Goal: Task Accomplishment & Management: Use online tool/utility

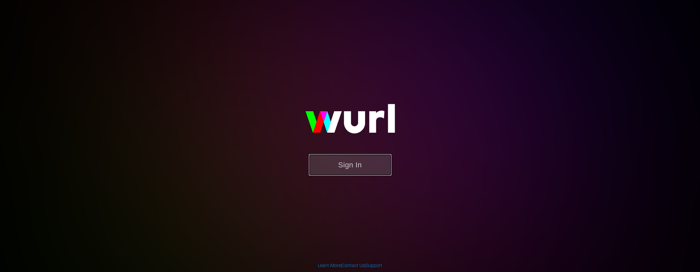
click at [367, 169] on button "Sign In" at bounding box center [350, 164] width 83 height 21
click at [363, 169] on button "Sign In" at bounding box center [350, 164] width 83 height 21
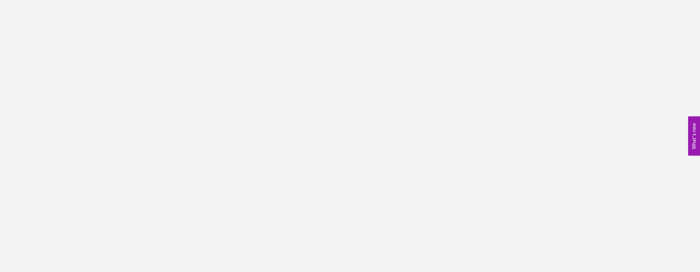
click at [696, 139] on button "What's new 0" at bounding box center [694, 136] width 12 height 39
click at [99, 39] on body "What's new 0" at bounding box center [350, 136] width 700 height 272
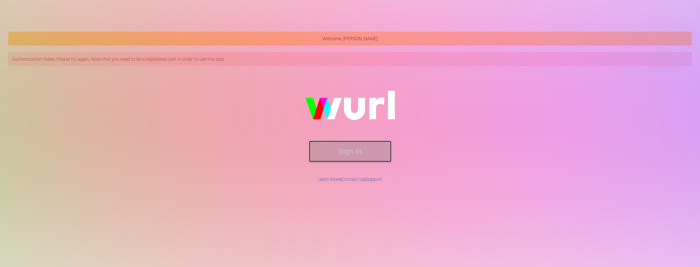
click at [363, 152] on button "Sign In" at bounding box center [350, 151] width 83 height 21
click at [362, 154] on button "Sign In" at bounding box center [350, 151] width 83 height 21
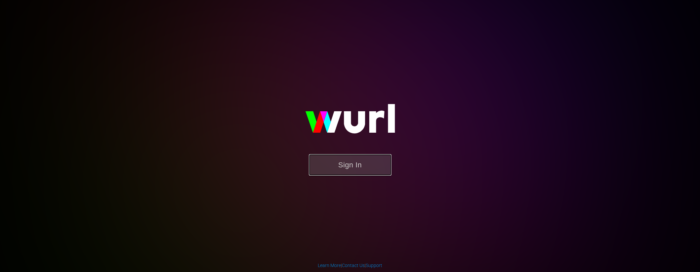
click at [358, 164] on button "Sign In" at bounding box center [350, 164] width 83 height 21
click at [336, 166] on button "Sign In" at bounding box center [350, 164] width 83 height 21
click at [366, 171] on button "Sign In" at bounding box center [350, 164] width 83 height 21
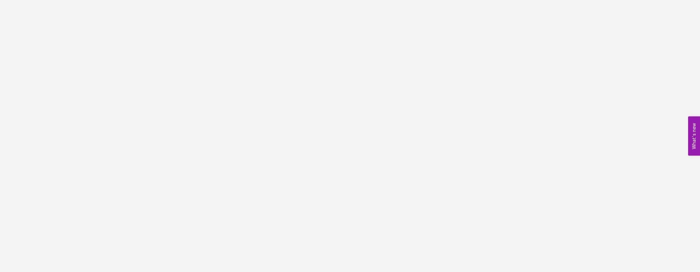
click at [687, 126] on body "What's new 0" at bounding box center [350, 136] width 700 height 272
click at [689, 125] on button "What's new 0" at bounding box center [694, 136] width 12 height 39
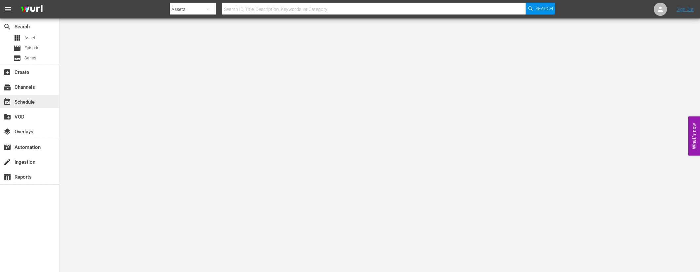
click at [38, 102] on div "event_available Schedule" at bounding box center [29, 101] width 59 height 13
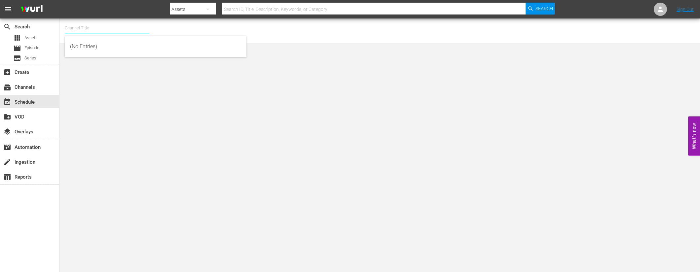
click at [120, 25] on input "text" at bounding box center [107, 28] width 85 height 16
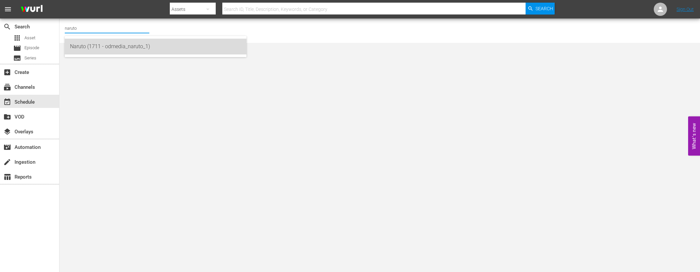
click at [122, 43] on div "Naruto (1711 - odmedia_naruto_1)" at bounding box center [155, 47] width 171 height 16
type input "Naruto (1711 - odmedia_naruto_1)"
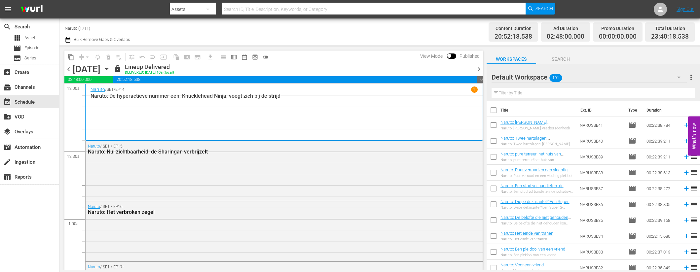
click at [66, 69] on span "chevron_left" at bounding box center [68, 69] width 8 height 8
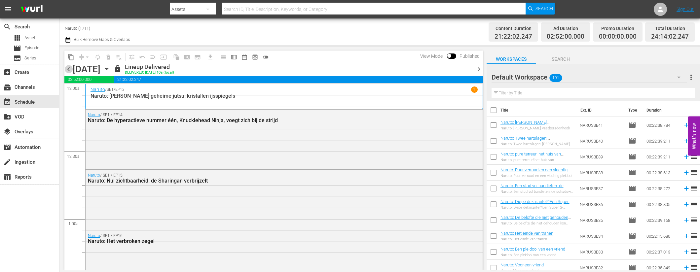
click at [67, 68] on span "chevron_left" at bounding box center [68, 69] width 8 height 8
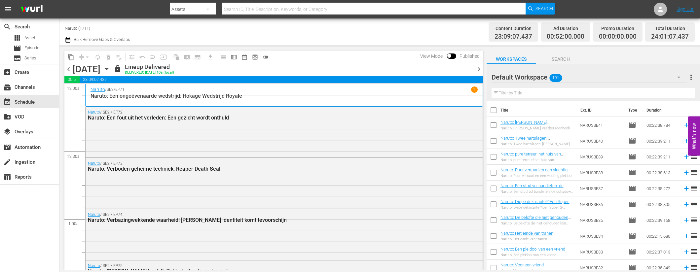
click at [482, 71] on span "chevron_right" at bounding box center [479, 69] width 8 height 8
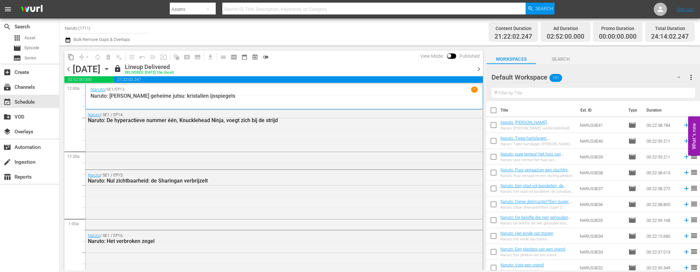
click at [482, 71] on span "chevron_right" at bounding box center [479, 69] width 8 height 8
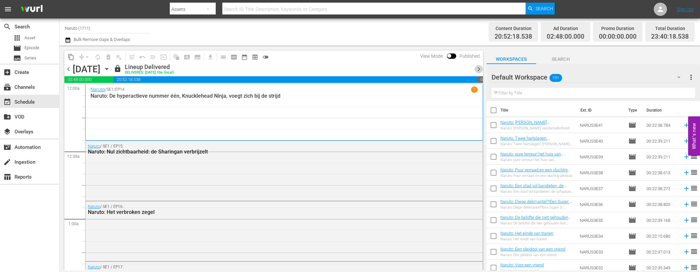
click at [482, 71] on span "chevron_right" at bounding box center [479, 69] width 8 height 8
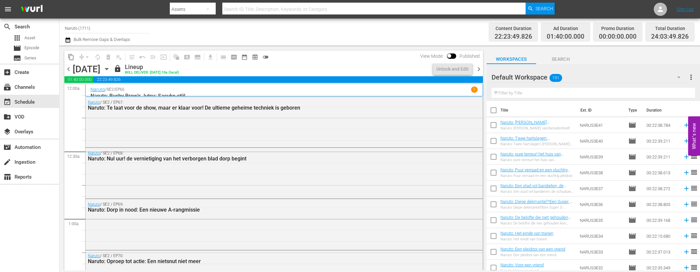
click at [110, 68] on icon "button" at bounding box center [106, 68] width 7 height 7
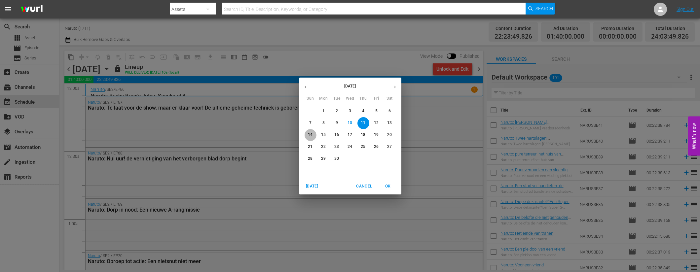
click at [312, 135] on p "14" at bounding box center [310, 135] width 5 height 6
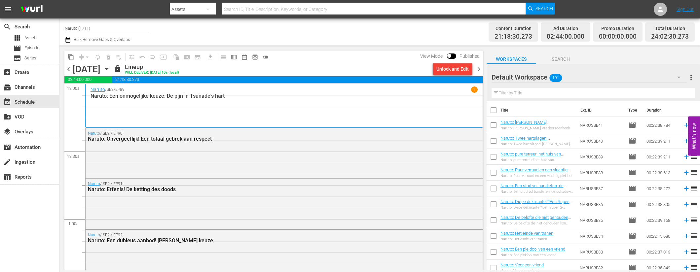
click at [476, 69] on span "chevron_right" at bounding box center [479, 69] width 8 height 8
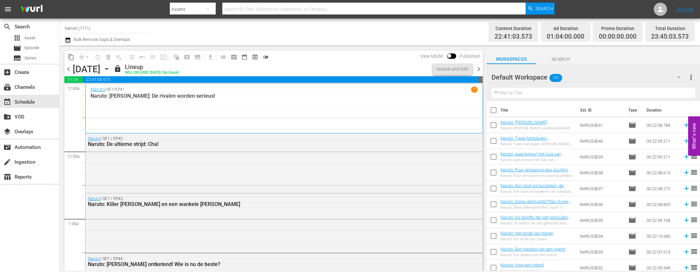
click at [108, 69] on icon "button" at bounding box center [106, 69] width 3 height 2
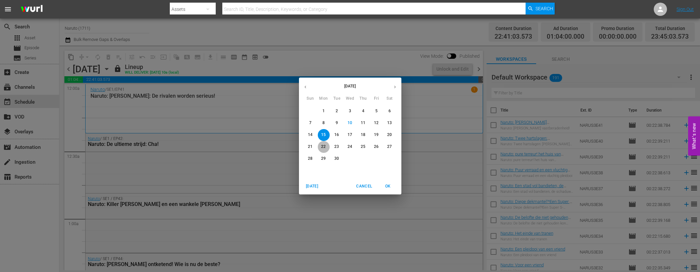
click at [322, 146] on p "22" at bounding box center [323, 147] width 5 height 6
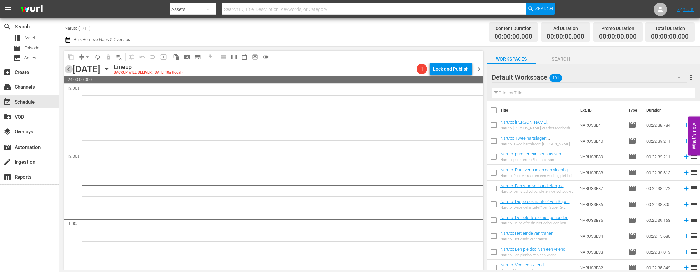
click at [70, 69] on span "chevron_left" at bounding box center [68, 69] width 8 height 8
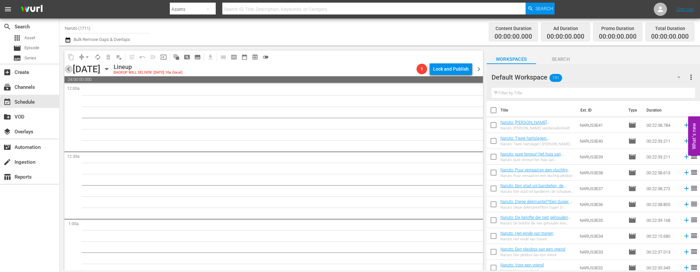
click at [70, 69] on span "chevron_left" at bounding box center [68, 69] width 8 height 8
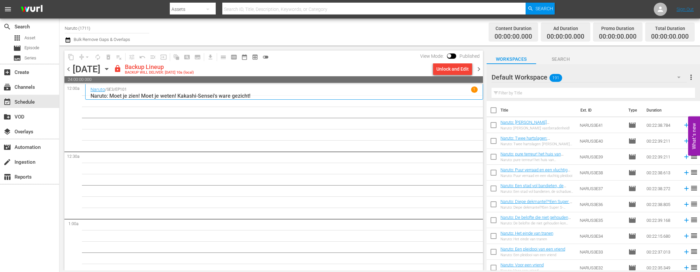
click at [110, 70] on icon "button" at bounding box center [106, 68] width 7 height 7
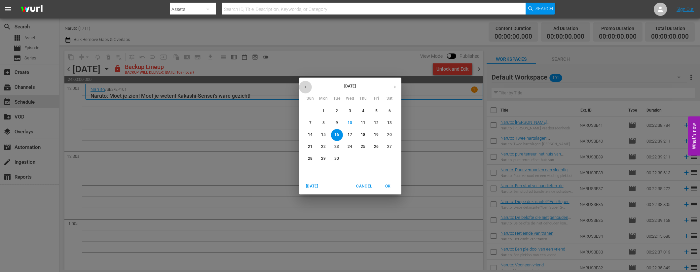
click at [308, 85] on button "button" at bounding box center [305, 87] width 13 height 13
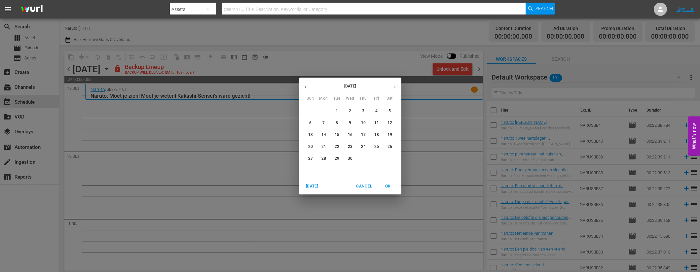
click at [308, 85] on button "button" at bounding box center [305, 87] width 13 height 13
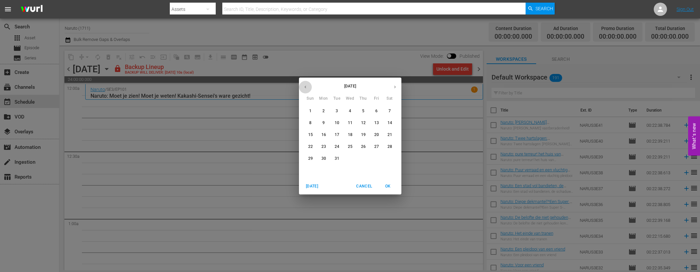
click at [308, 85] on button "button" at bounding box center [305, 87] width 13 height 13
click at [399, 87] on button "button" at bounding box center [395, 87] width 13 height 13
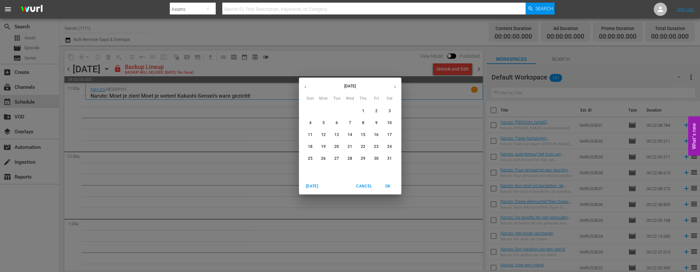
click at [399, 87] on button "button" at bounding box center [395, 87] width 13 height 13
click at [322, 135] on p "16" at bounding box center [323, 135] width 5 height 6
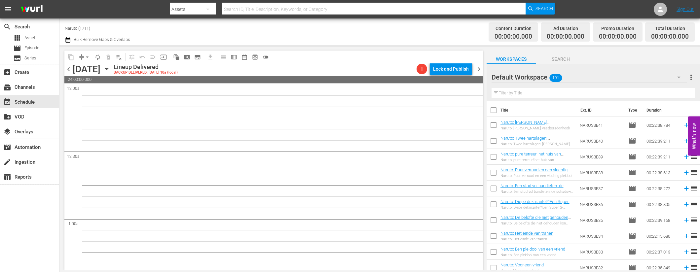
click at [110, 69] on icon "button" at bounding box center [106, 68] width 7 height 7
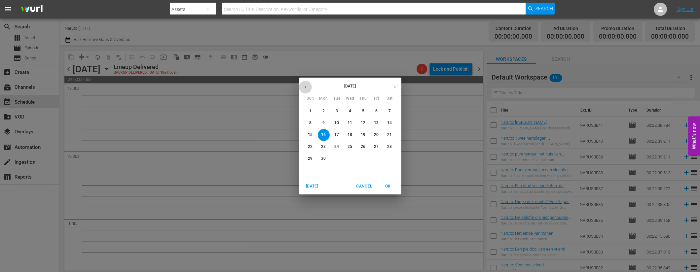
click at [306, 86] on icon "button" at bounding box center [305, 87] width 5 height 5
click at [396, 88] on icon "button" at bounding box center [395, 87] width 5 height 5
click at [326, 133] on span "16" at bounding box center [324, 135] width 12 height 6
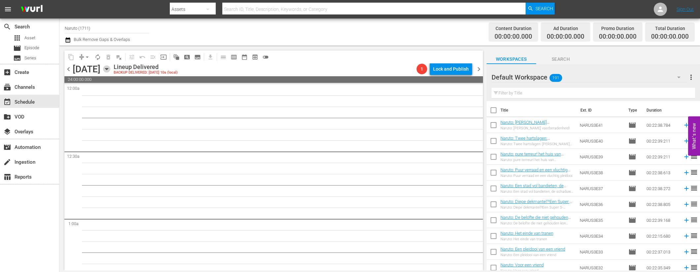
click at [110, 69] on icon "button" at bounding box center [106, 68] width 7 height 7
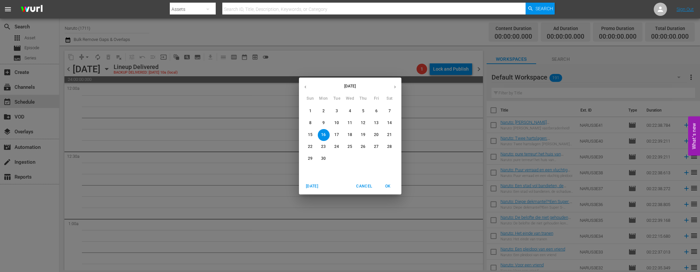
click at [317, 185] on span "Today" at bounding box center [312, 186] width 16 height 7
click at [339, 135] on p "16" at bounding box center [336, 135] width 5 height 6
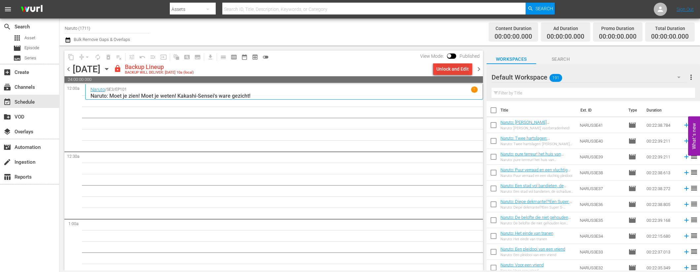
click at [440, 68] on div "Unlock and Edit" at bounding box center [453, 69] width 32 height 12
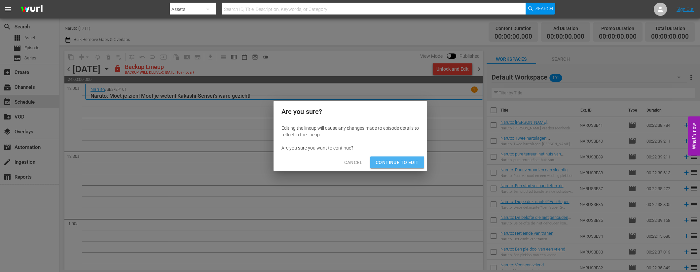
click at [407, 163] on span "Continue to Edit" at bounding box center [397, 163] width 43 height 8
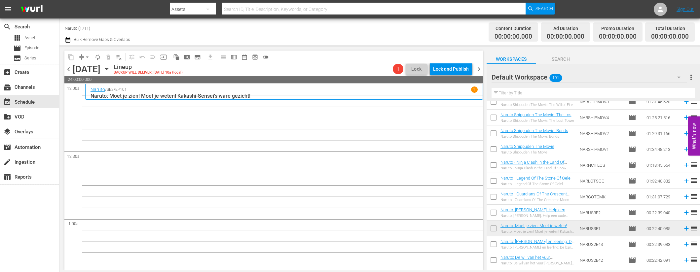
scroll to position [677, 0]
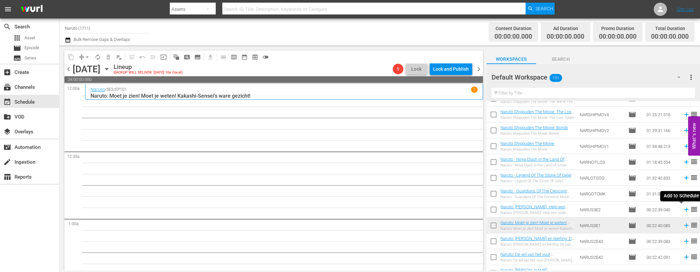
click at [685, 210] on icon at bounding box center [687, 210] width 4 height 4
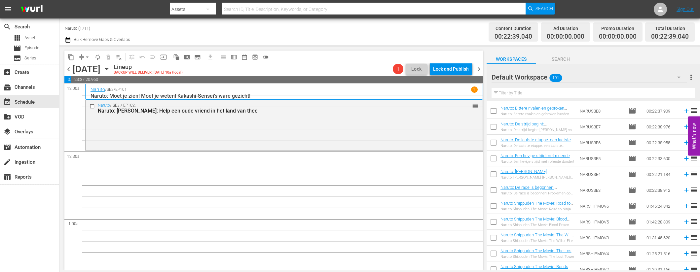
scroll to position [511, 0]
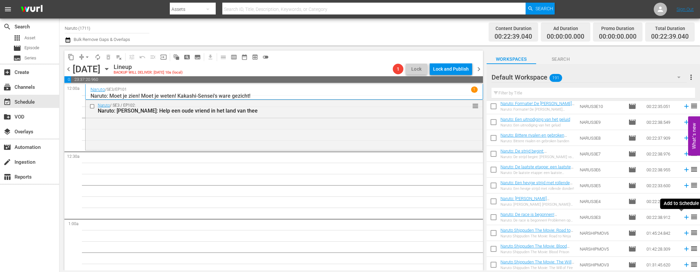
click at [685, 217] on icon at bounding box center [687, 217] width 4 height 4
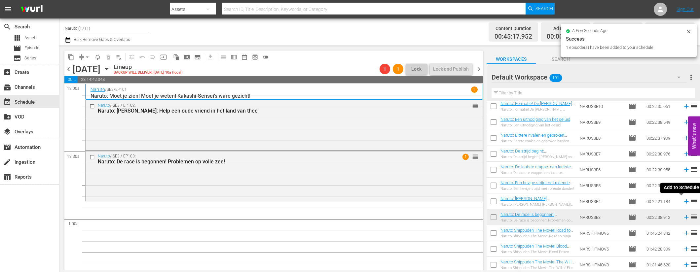
click at [685, 202] on icon at bounding box center [687, 202] width 4 height 4
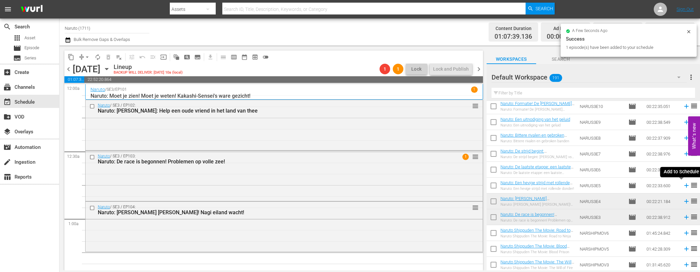
click at [683, 185] on icon at bounding box center [686, 185] width 7 height 7
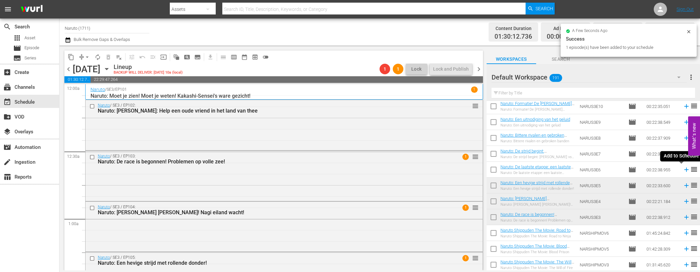
click at [683, 169] on icon at bounding box center [686, 169] width 7 height 7
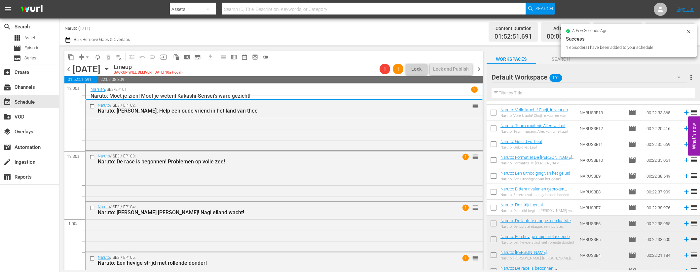
scroll to position [456, 0]
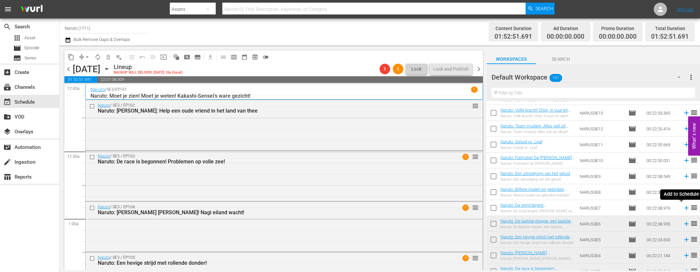
click at [683, 209] on icon at bounding box center [686, 208] width 7 height 7
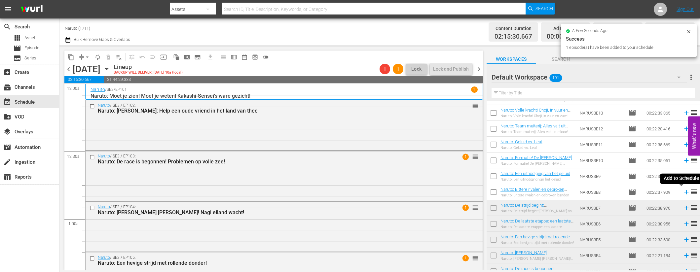
click at [683, 193] on icon at bounding box center [686, 192] width 7 height 7
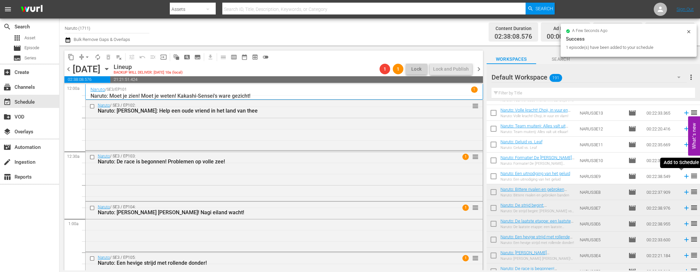
click at [683, 176] on icon at bounding box center [686, 176] width 7 height 7
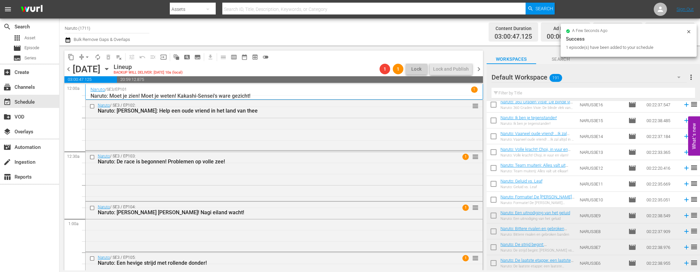
scroll to position [389, 0]
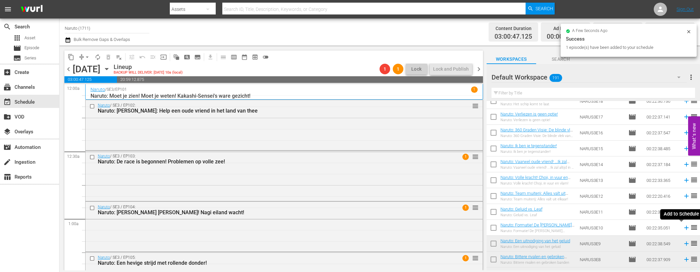
click at [683, 227] on icon at bounding box center [686, 227] width 7 height 7
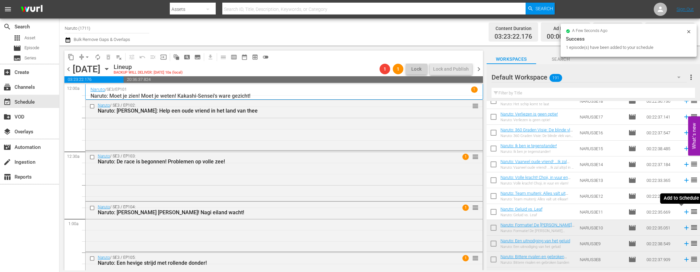
click at [683, 212] on icon at bounding box center [686, 212] width 7 height 7
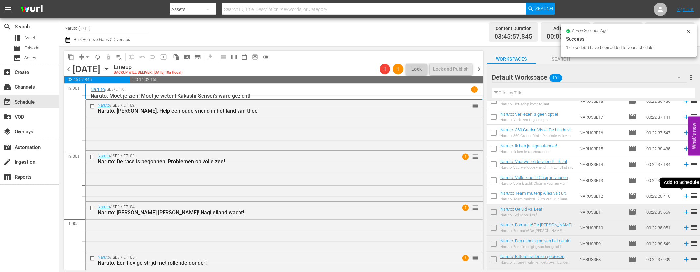
click at [685, 196] on icon at bounding box center [687, 196] width 4 height 4
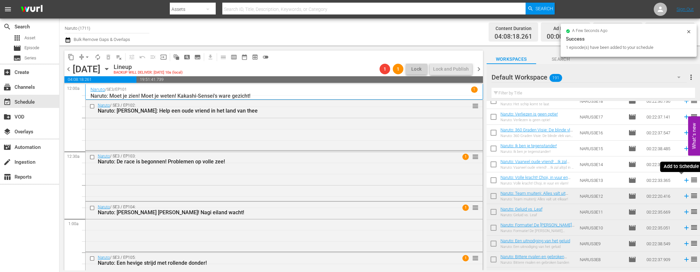
click at [685, 181] on icon at bounding box center [687, 180] width 4 height 4
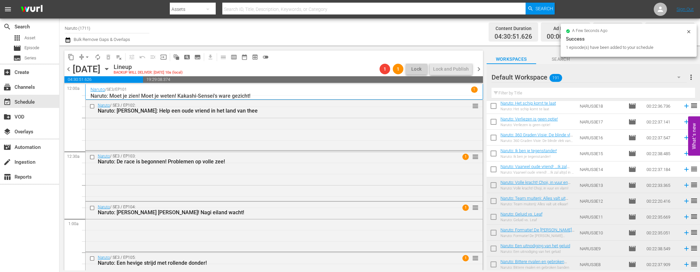
scroll to position [313, 0]
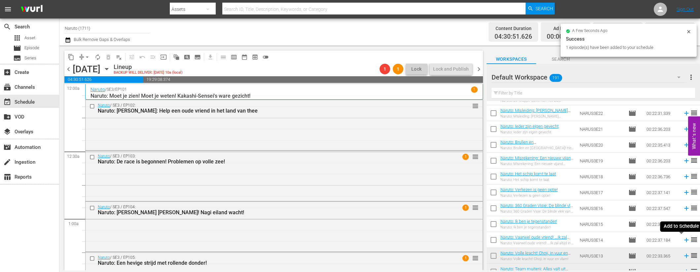
click at [683, 238] on icon at bounding box center [686, 240] width 7 height 7
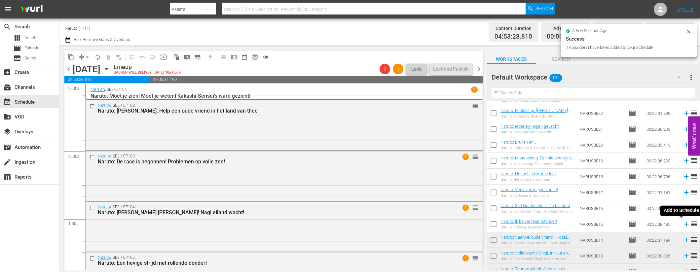
click at [683, 223] on icon at bounding box center [686, 224] width 7 height 7
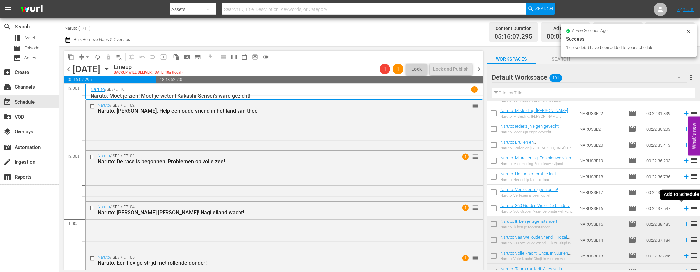
click at [685, 208] on icon at bounding box center [687, 209] width 4 height 4
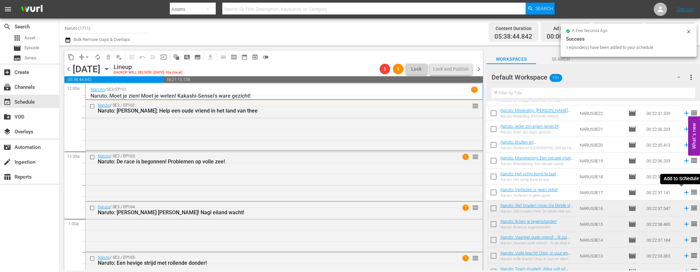
click at [685, 193] on icon at bounding box center [687, 193] width 4 height 4
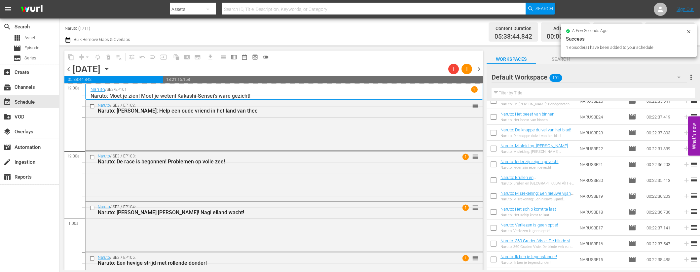
scroll to position [263, 0]
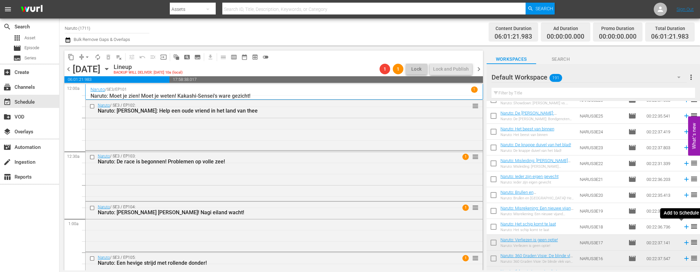
click at [683, 226] on icon at bounding box center [686, 226] width 7 height 7
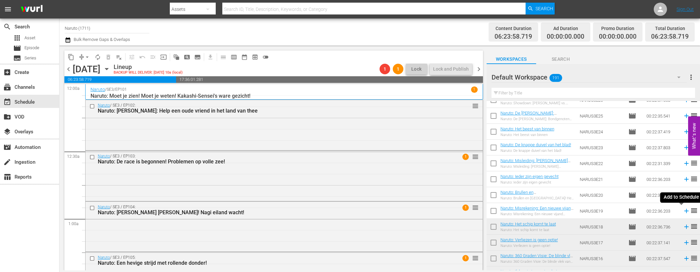
click at [683, 213] on icon at bounding box center [686, 211] width 7 height 7
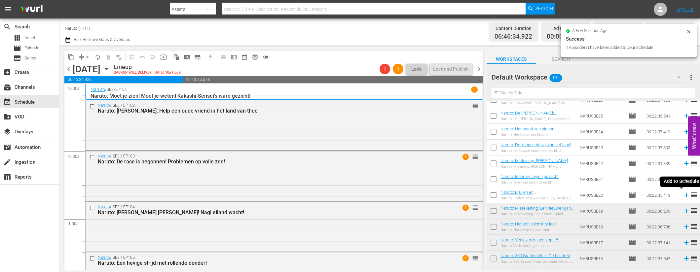
click at [683, 195] on icon at bounding box center [686, 195] width 7 height 7
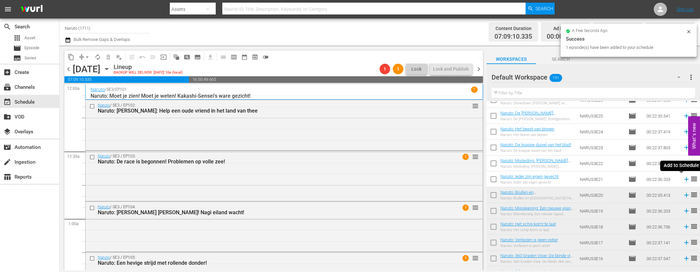
click at [683, 180] on icon at bounding box center [686, 179] width 7 height 7
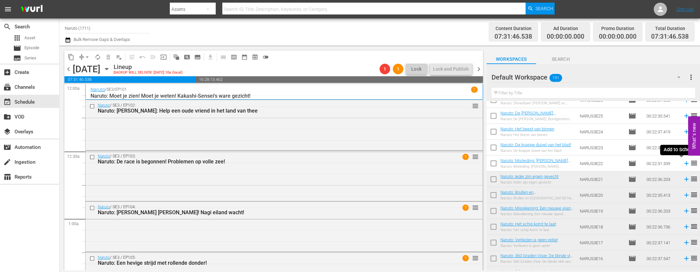
click at [683, 163] on icon at bounding box center [686, 163] width 7 height 7
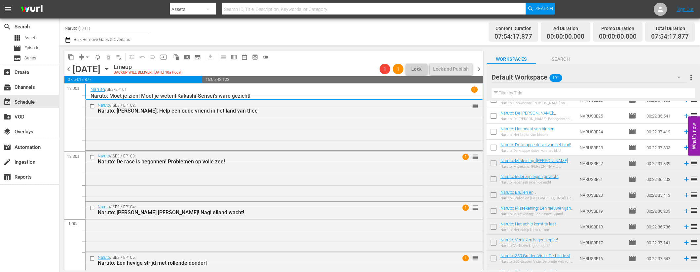
click at [683, 148] on icon at bounding box center [686, 147] width 7 height 7
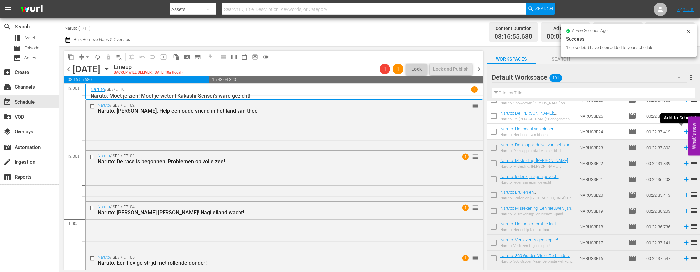
click at [685, 131] on icon at bounding box center [687, 132] width 4 height 4
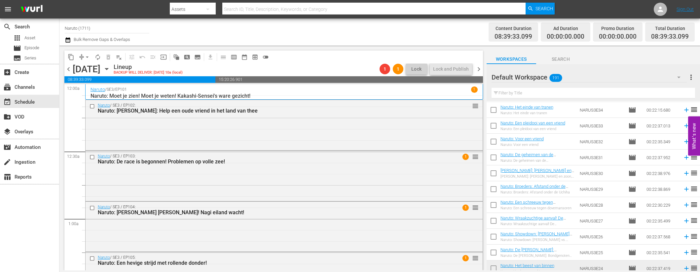
scroll to position [127, 0]
click at [683, 251] on icon at bounding box center [686, 252] width 7 height 7
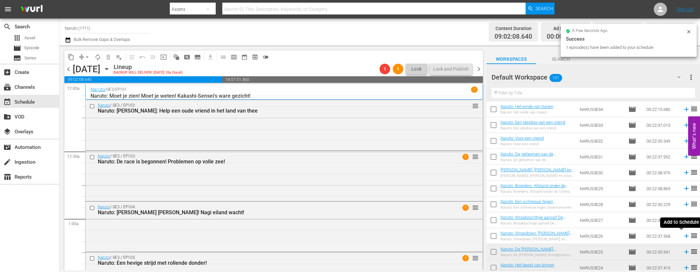
click at [683, 237] on icon at bounding box center [686, 236] width 7 height 7
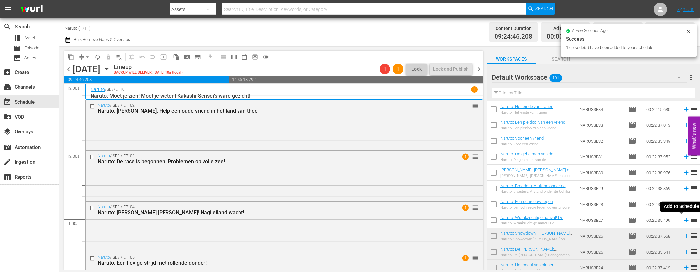
click at [683, 221] on icon at bounding box center [686, 220] width 7 height 7
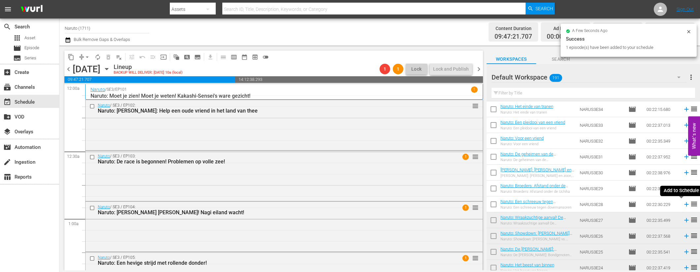
click at [683, 203] on icon at bounding box center [686, 204] width 7 height 7
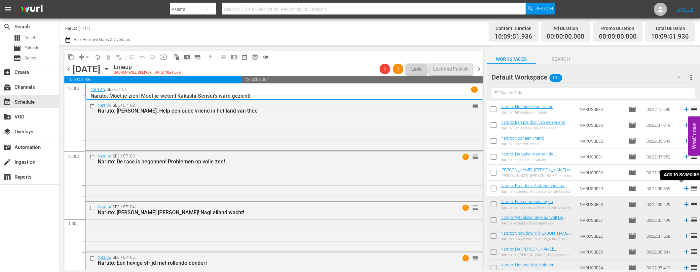
click at [685, 187] on icon at bounding box center [687, 189] width 4 height 4
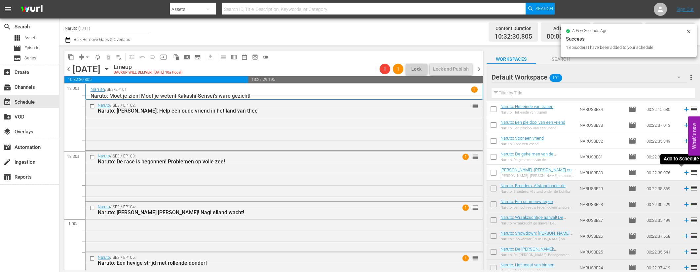
click at [685, 173] on icon at bounding box center [687, 173] width 4 height 4
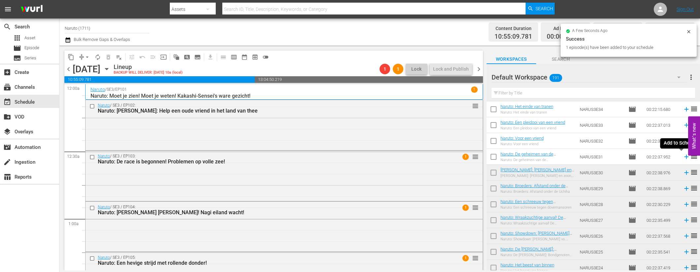
click at [683, 156] on icon at bounding box center [686, 156] width 7 height 7
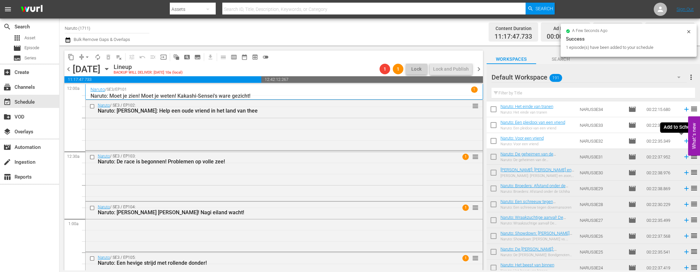
click at [685, 141] on icon at bounding box center [687, 141] width 4 height 4
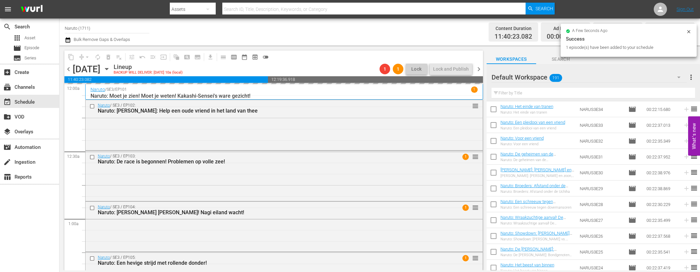
scroll to position [126, 0]
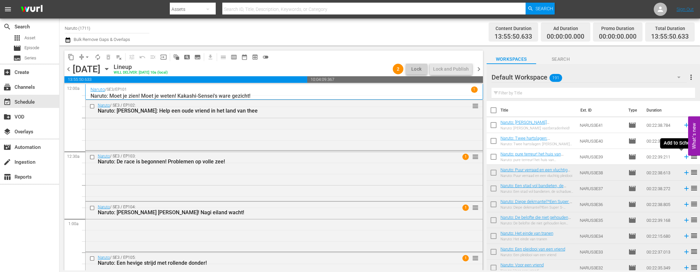
click at [685, 157] on icon at bounding box center [687, 157] width 4 height 4
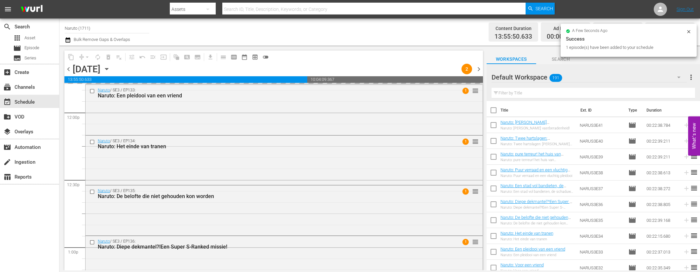
scroll to position [1872, 0]
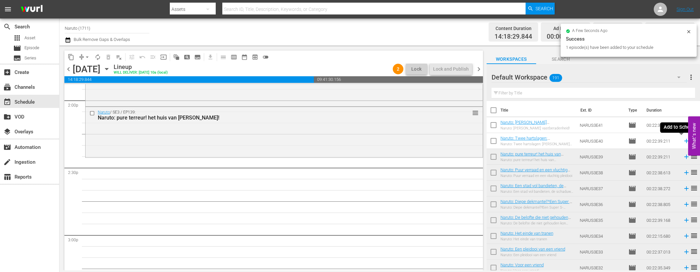
click at [685, 141] on icon at bounding box center [687, 141] width 4 height 4
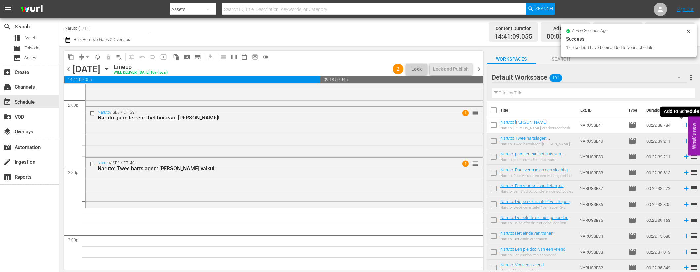
click at [683, 126] on icon at bounding box center [686, 125] width 7 height 7
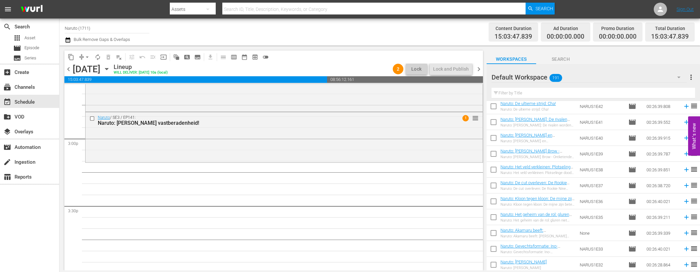
scroll to position [2876, 0]
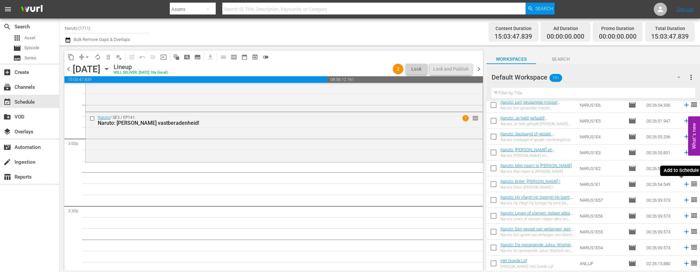
click at [683, 185] on icon at bounding box center [686, 184] width 7 height 7
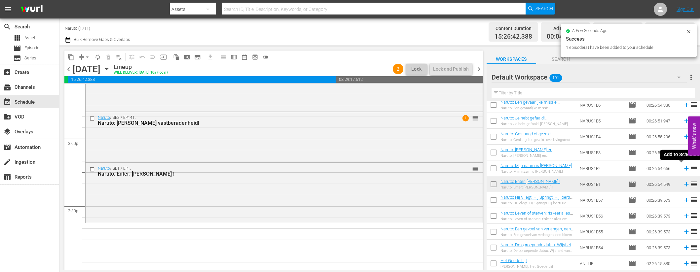
click at [685, 168] on icon at bounding box center [687, 169] width 4 height 4
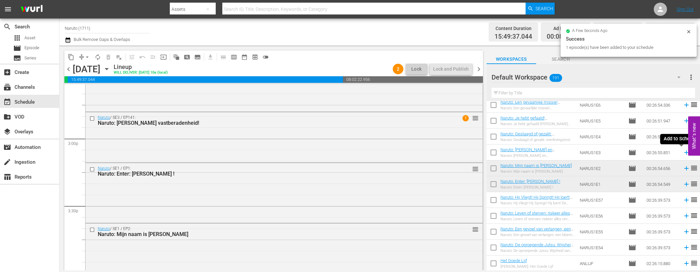
click at [685, 152] on icon at bounding box center [687, 153] width 4 height 4
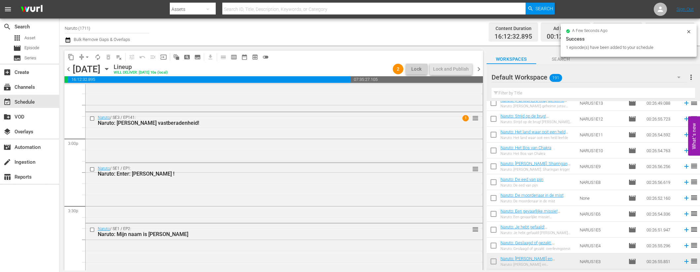
scroll to position [2749, 0]
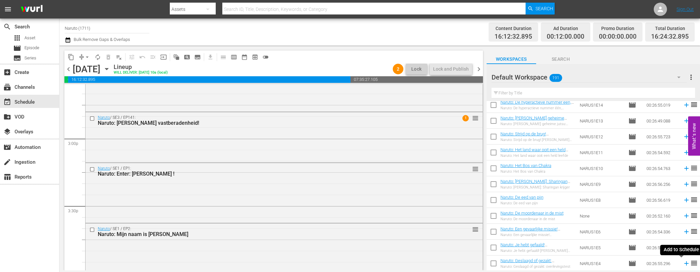
click at [685, 263] on icon at bounding box center [687, 264] width 4 height 4
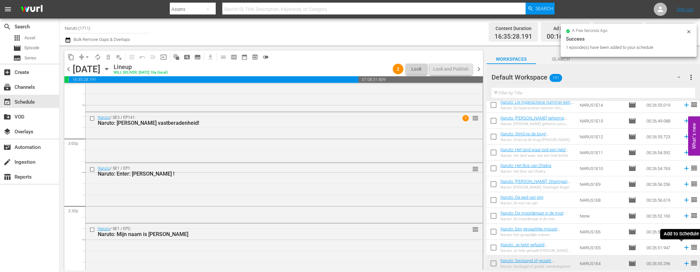
click at [683, 247] on icon at bounding box center [686, 247] width 7 height 7
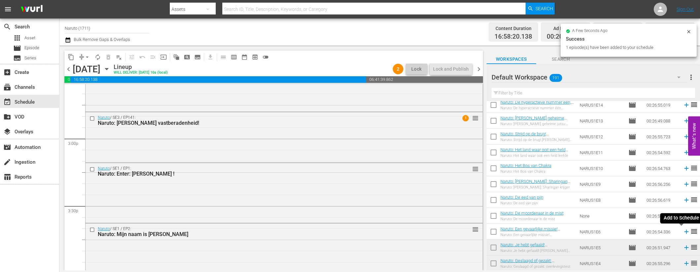
click at [685, 232] on icon at bounding box center [687, 232] width 4 height 4
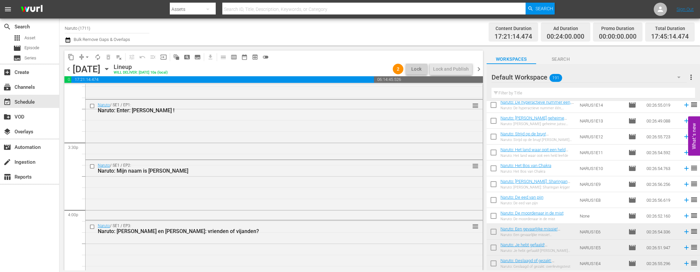
scroll to position [2032, 0]
click at [683, 215] on icon at bounding box center [686, 216] width 7 height 7
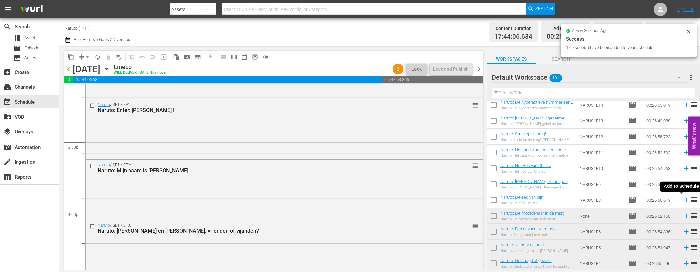
click at [683, 199] on icon at bounding box center [686, 200] width 7 height 7
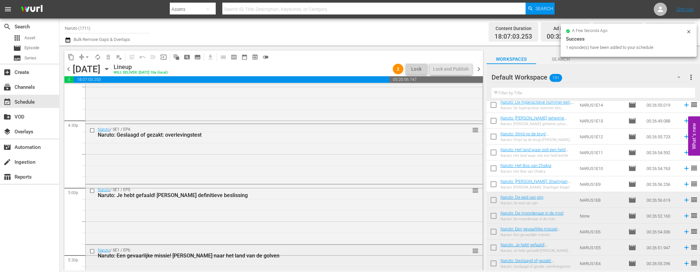
scroll to position [2312, 0]
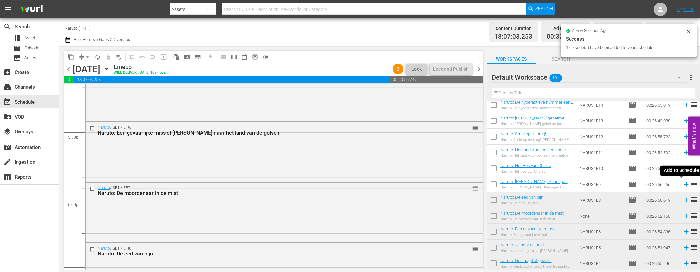
click at [685, 184] on icon at bounding box center [687, 184] width 4 height 4
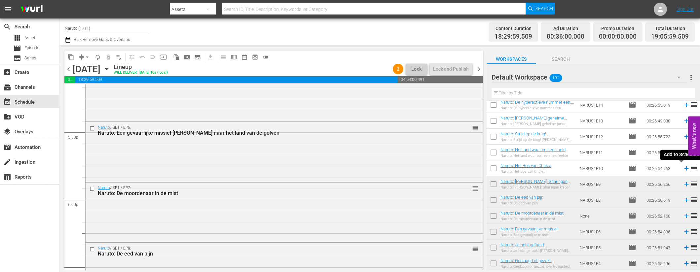
click at [683, 169] on icon at bounding box center [686, 168] width 7 height 7
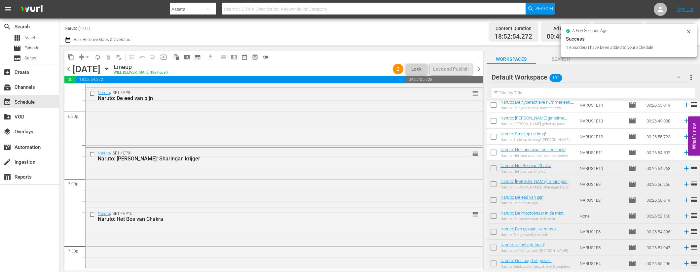
scroll to position [2550, 0]
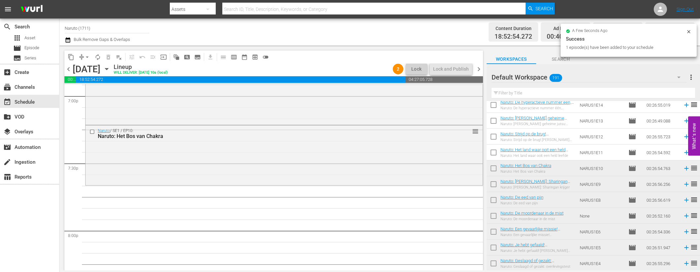
click at [684, 151] on icon at bounding box center [686, 152] width 7 height 7
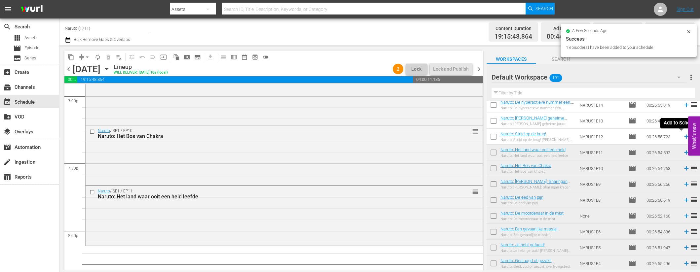
click at [683, 138] on icon at bounding box center [686, 136] width 7 height 7
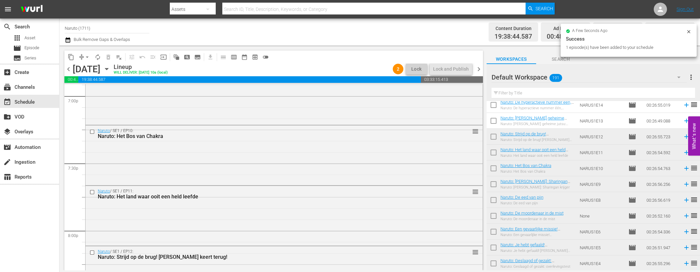
click at [685, 121] on icon at bounding box center [687, 121] width 4 height 4
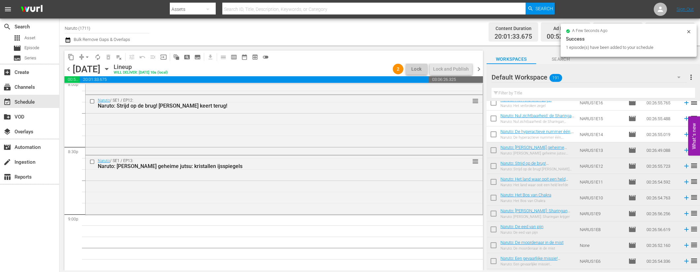
scroll to position [2714, 0]
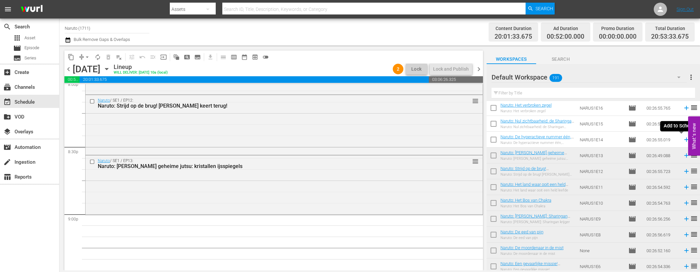
click at [683, 141] on icon at bounding box center [686, 139] width 7 height 7
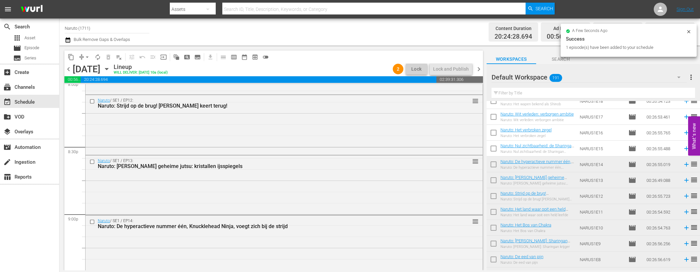
scroll to position [2684, 0]
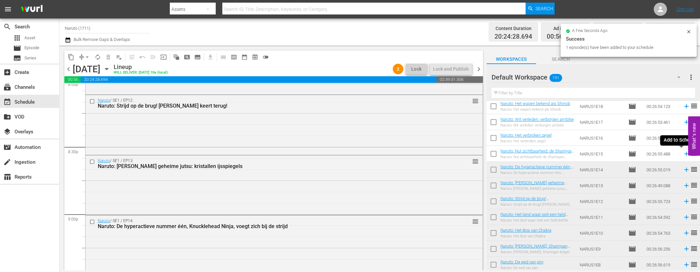
click at [685, 155] on icon at bounding box center [687, 154] width 4 height 4
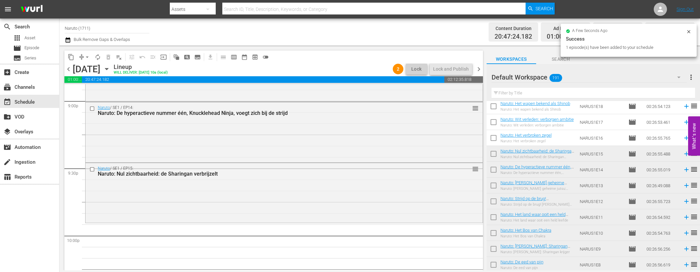
scroll to position [2841, 0]
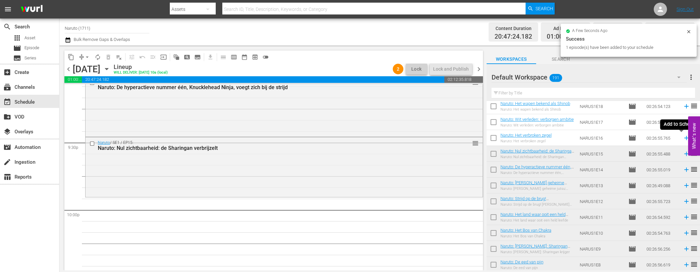
click at [685, 138] on icon at bounding box center [687, 138] width 4 height 4
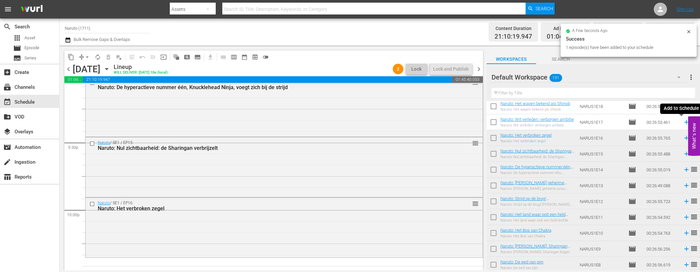
click at [683, 123] on icon at bounding box center [686, 122] width 7 height 7
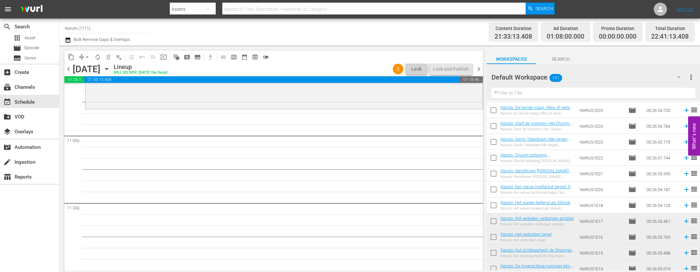
scroll to position [2584, 0]
click at [683, 206] on icon at bounding box center [686, 206] width 7 height 7
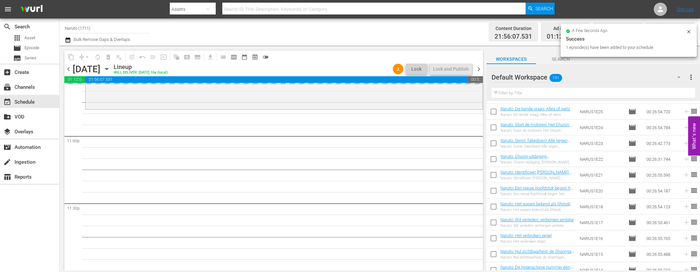
scroll to position [3050, 0]
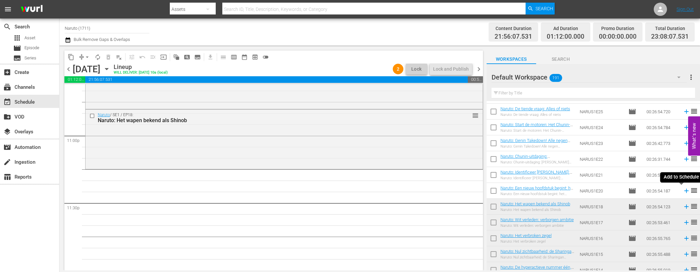
click at [685, 191] on icon at bounding box center [687, 191] width 4 height 4
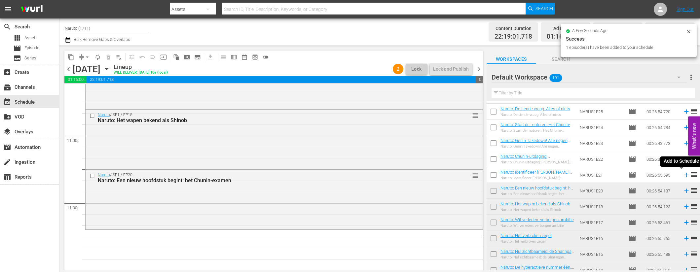
click at [685, 176] on icon at bounding box center [687, 175] width 4 height 4
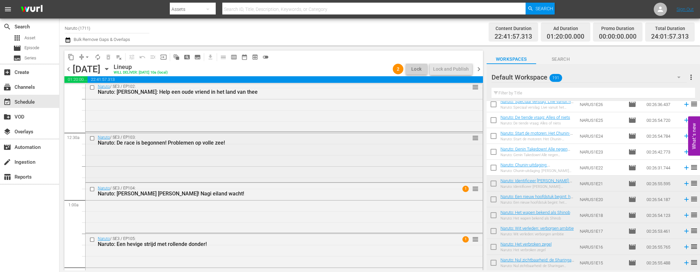
scroll to position [0, 0]
